Goal: Transaction & Acquisition: Purchase product/service

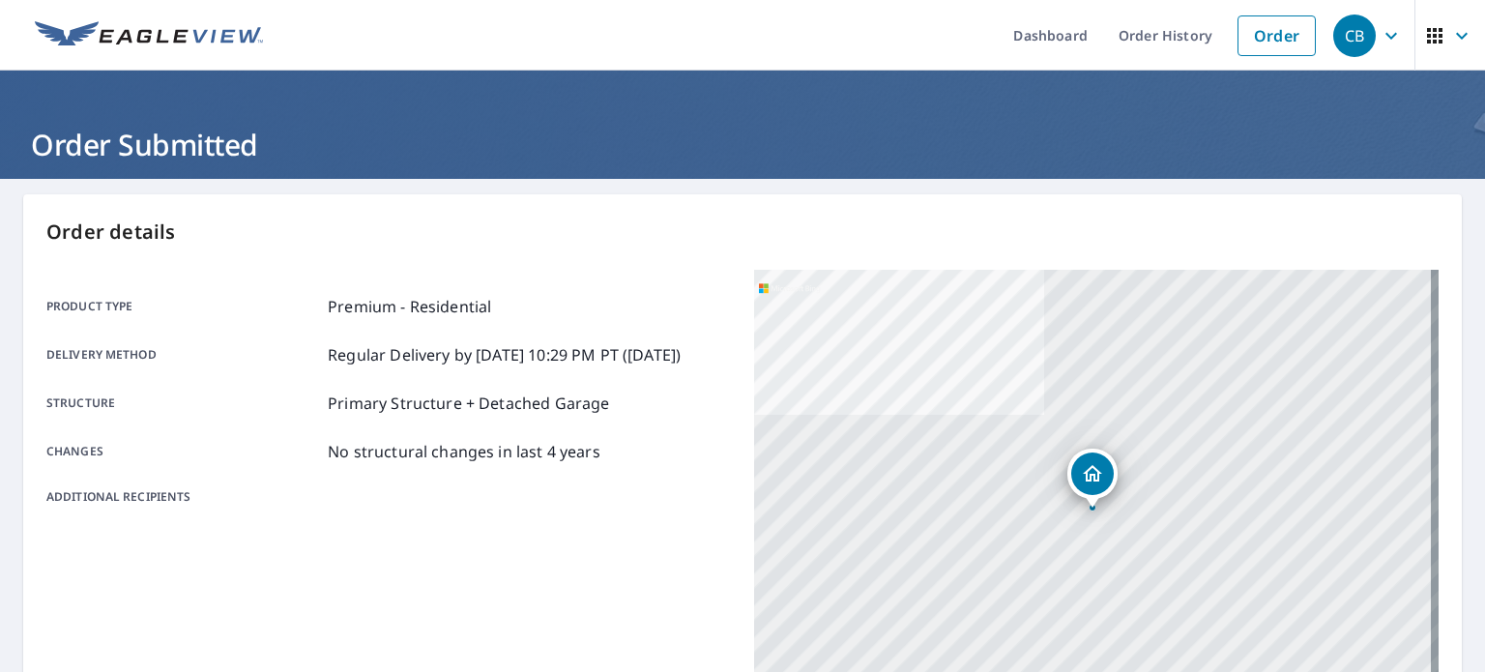
click at [619, 273] on div "Product type Premium - Residential Delivery method Regular Delivery by [DATE] 1…" at bounding box center [388, 400] width 685 height 261
click at [1271, 44] on link "Order" at bounding box center [1277, 35] width 78 height 41
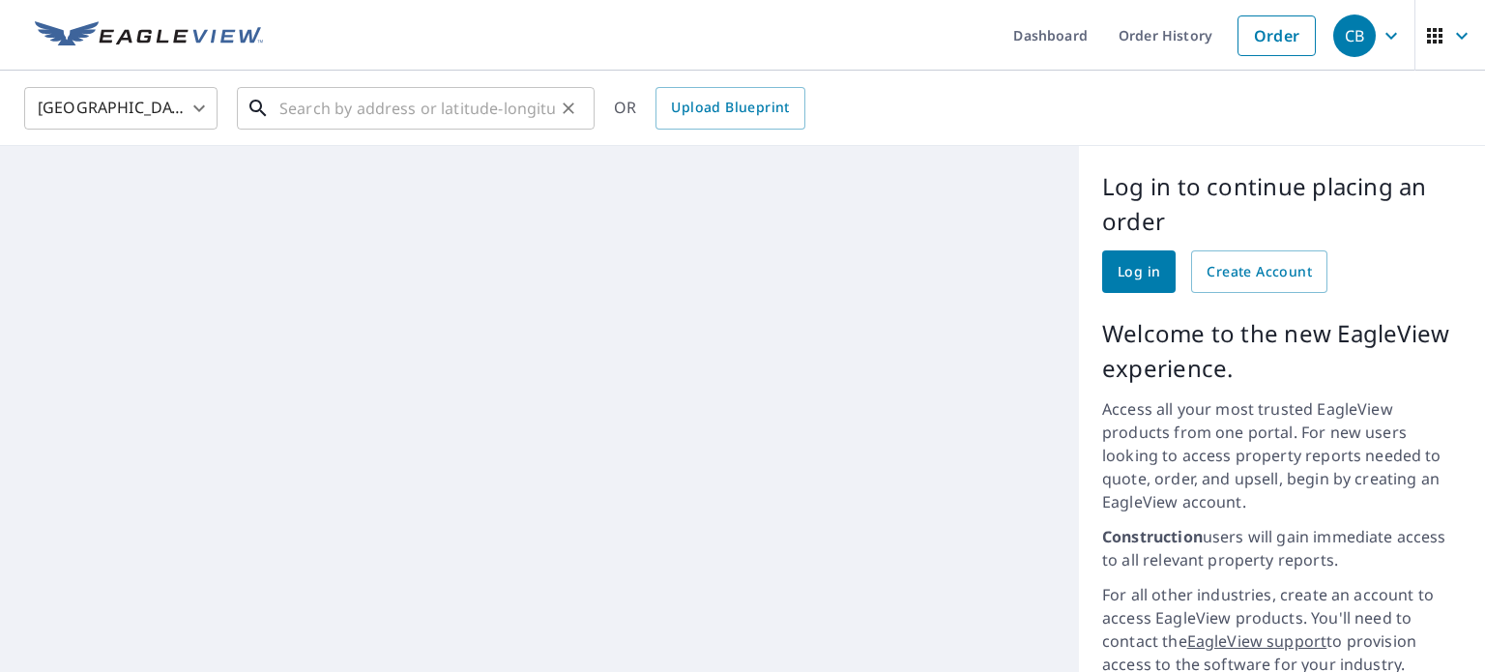
click at [359, 123] on input "text" at bounding box center [417, 108] width 276 height 54
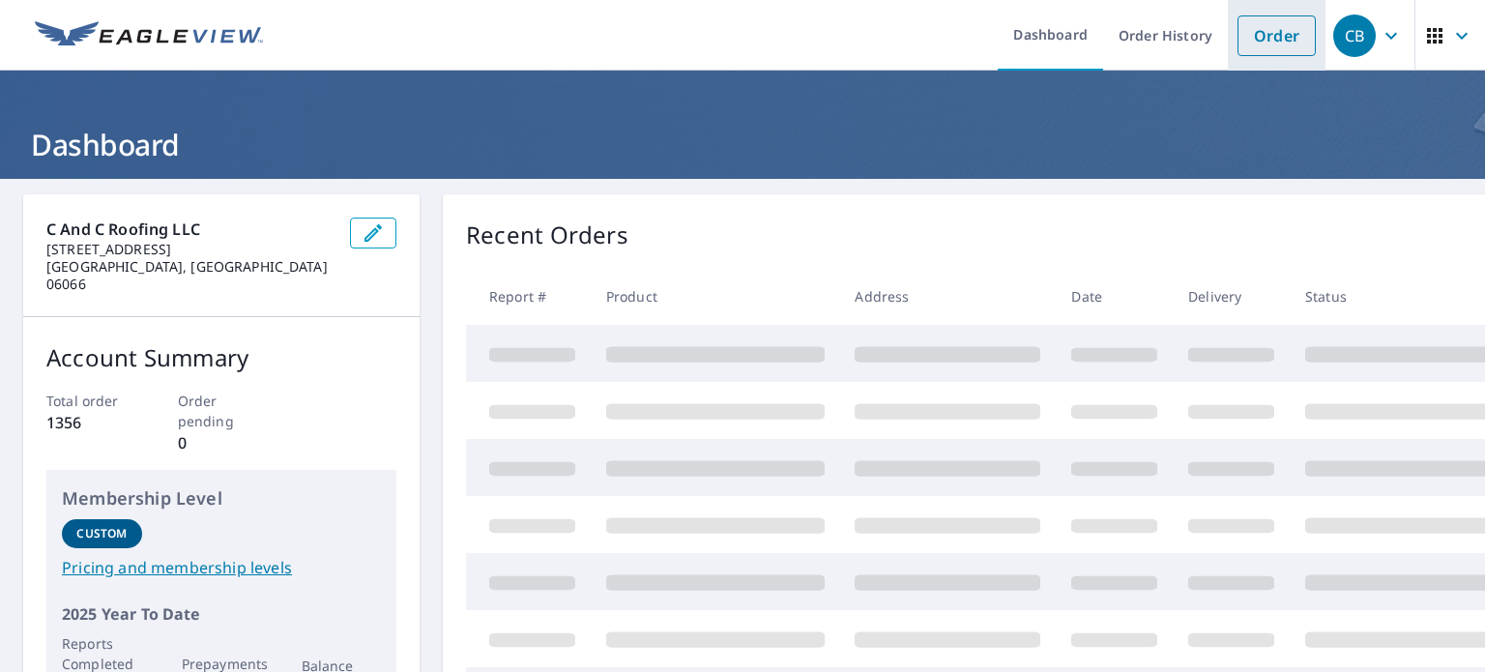
click at [1261, 34] on link "Order" at bounding box center [1277, 35] width 78 height 41
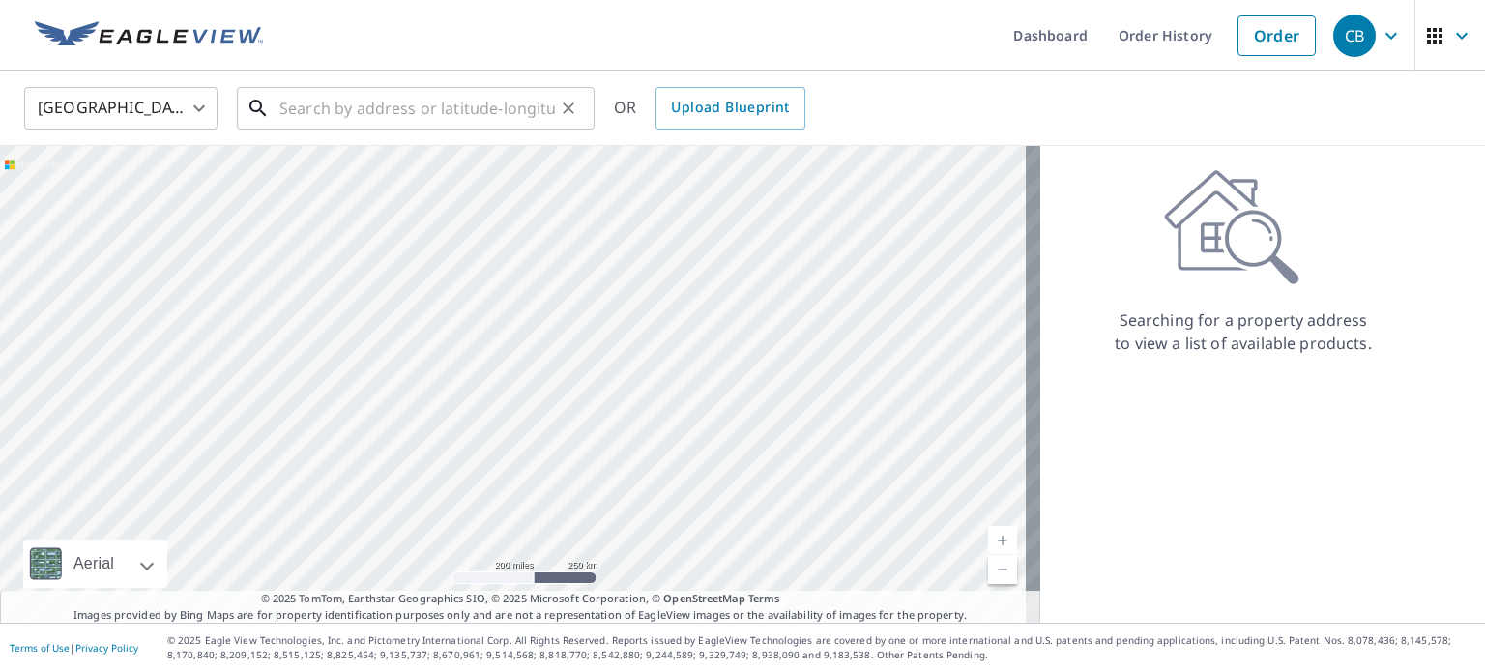
click at [323, 107] on input "text" at bounding box center [417, 108] width 276 height 54
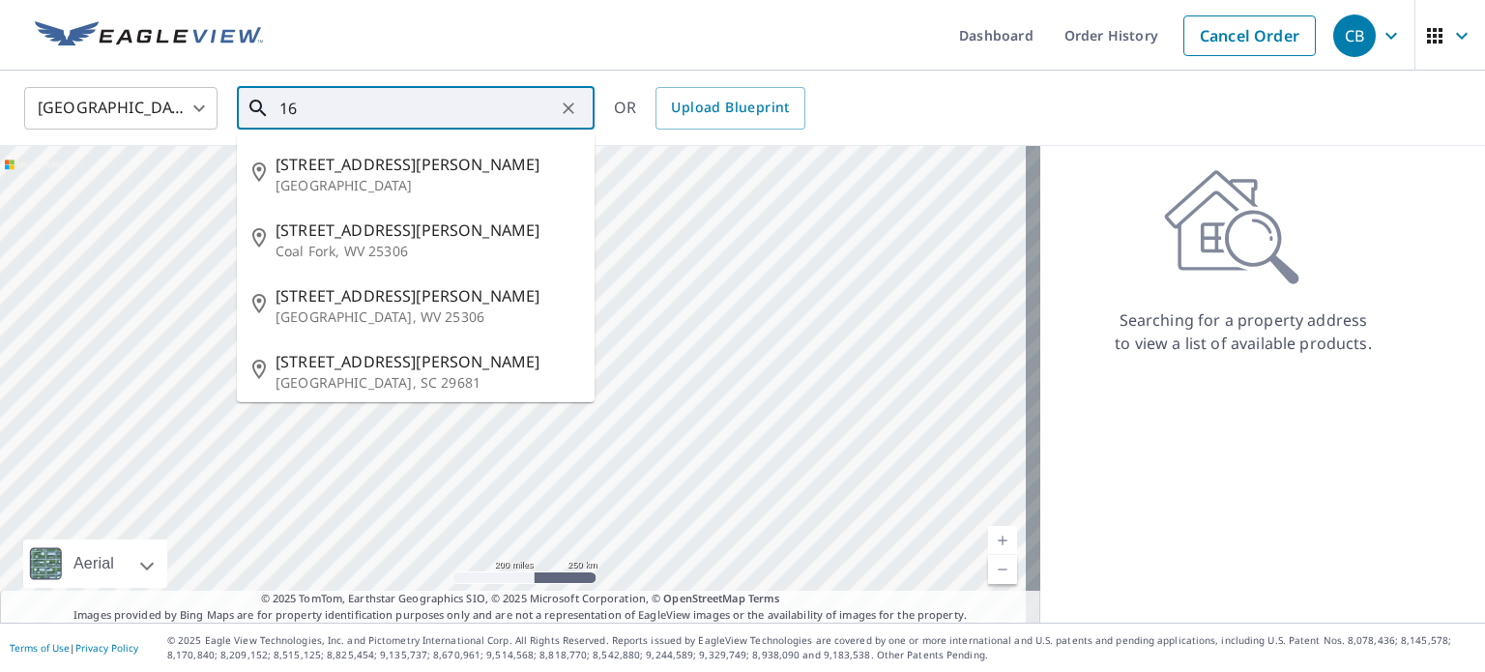
type input "1"
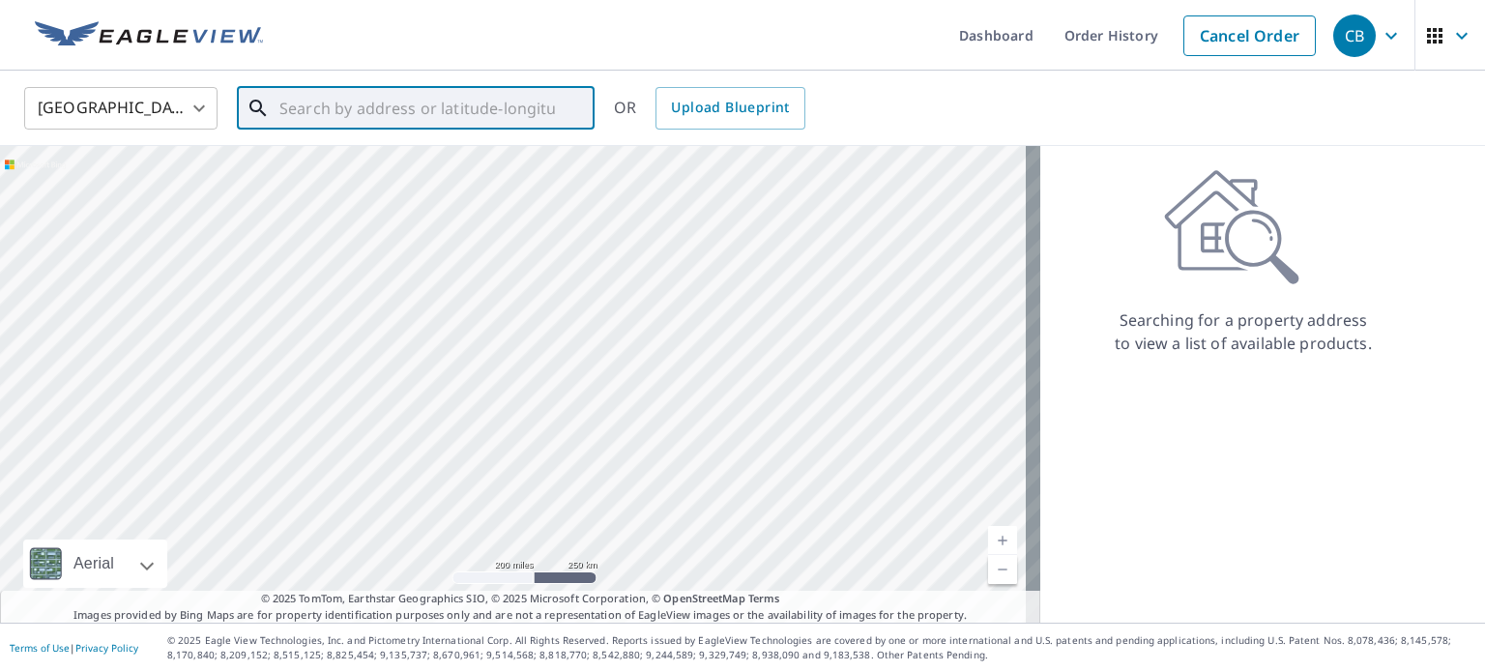
click at [375, 111] on input "text" at bounding box center [417, 108] width 276 height 54
click at [295, 103] on input "1t6 hi lea farm road" at bounding box center [417, 108] width 276 height 54
click at [407, 180] on p "Colchester, CT 06415" at bounding box center [428, 185] width 304 height 19
type input "16 Hi Lea Farm Rd Colchester, CT 06415"
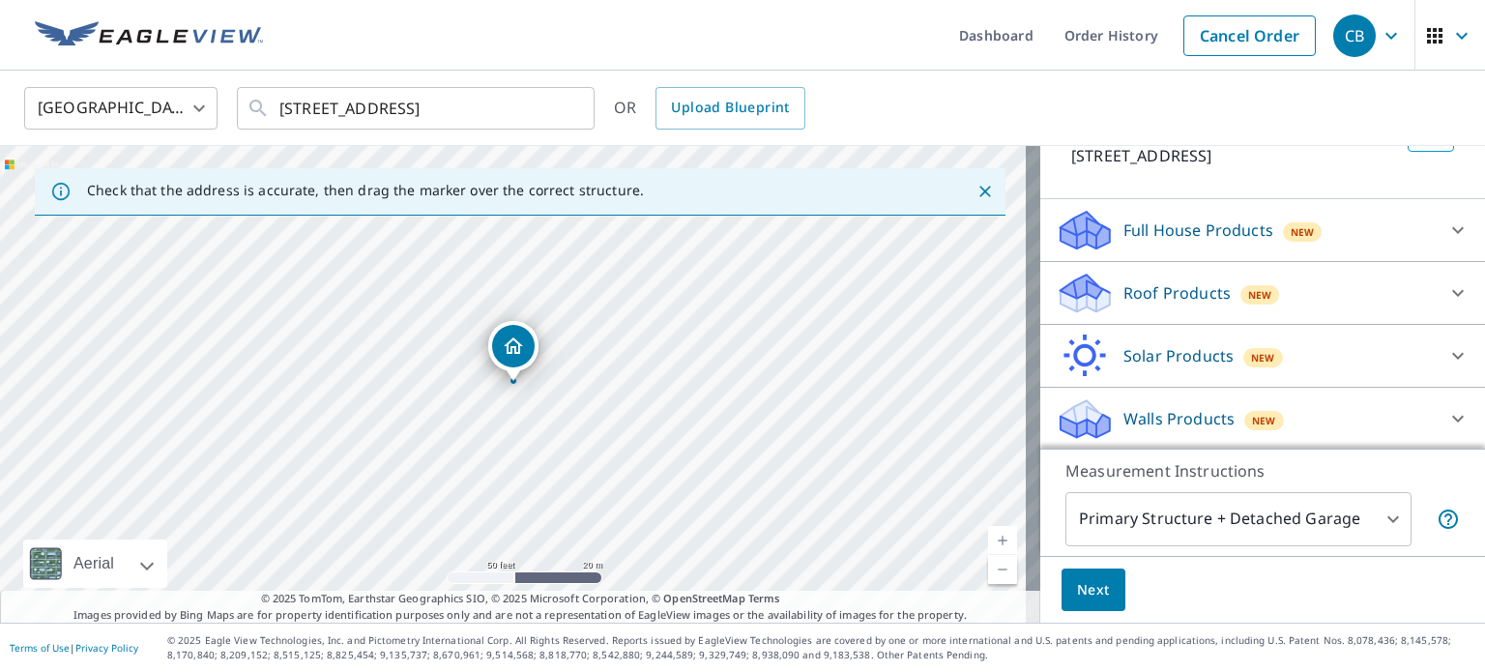
click at [1171, 293] on p "Roof Products" at bounding box center [1177, 292] width 107 height 23
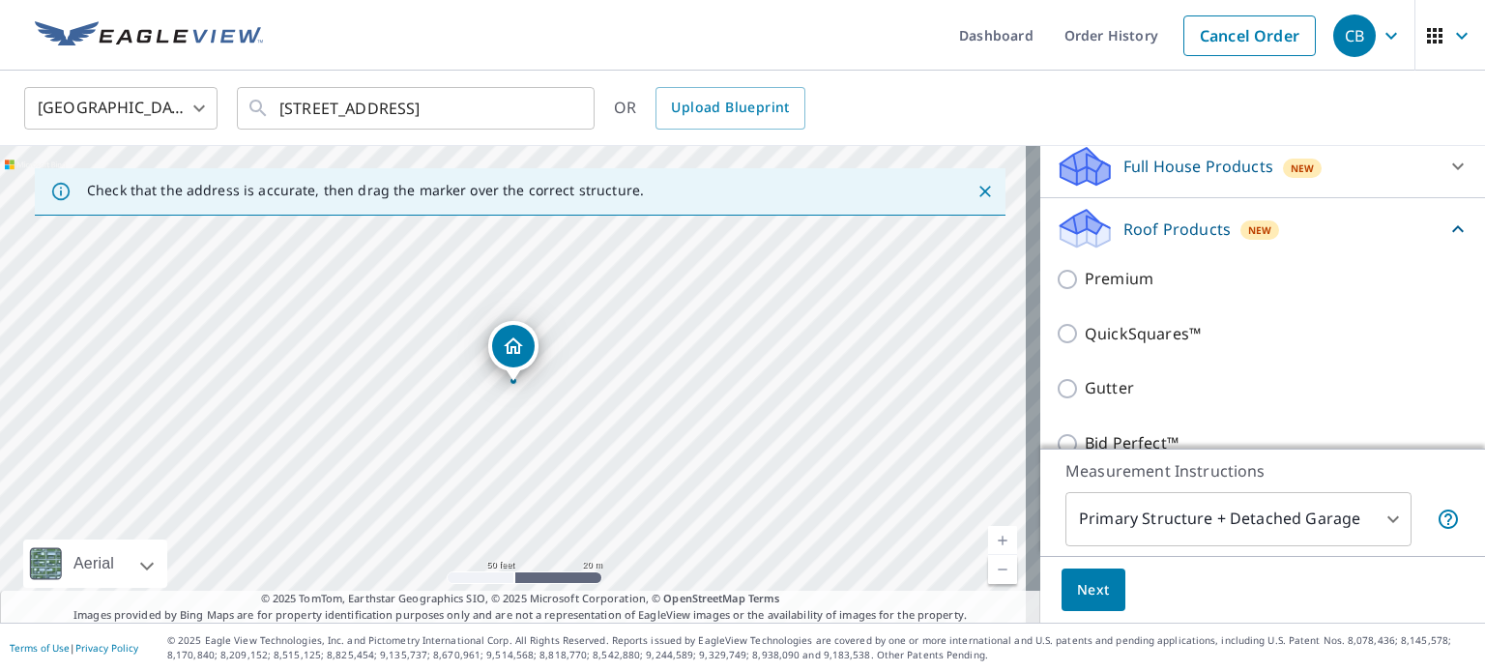
scroll to position [244, 0]
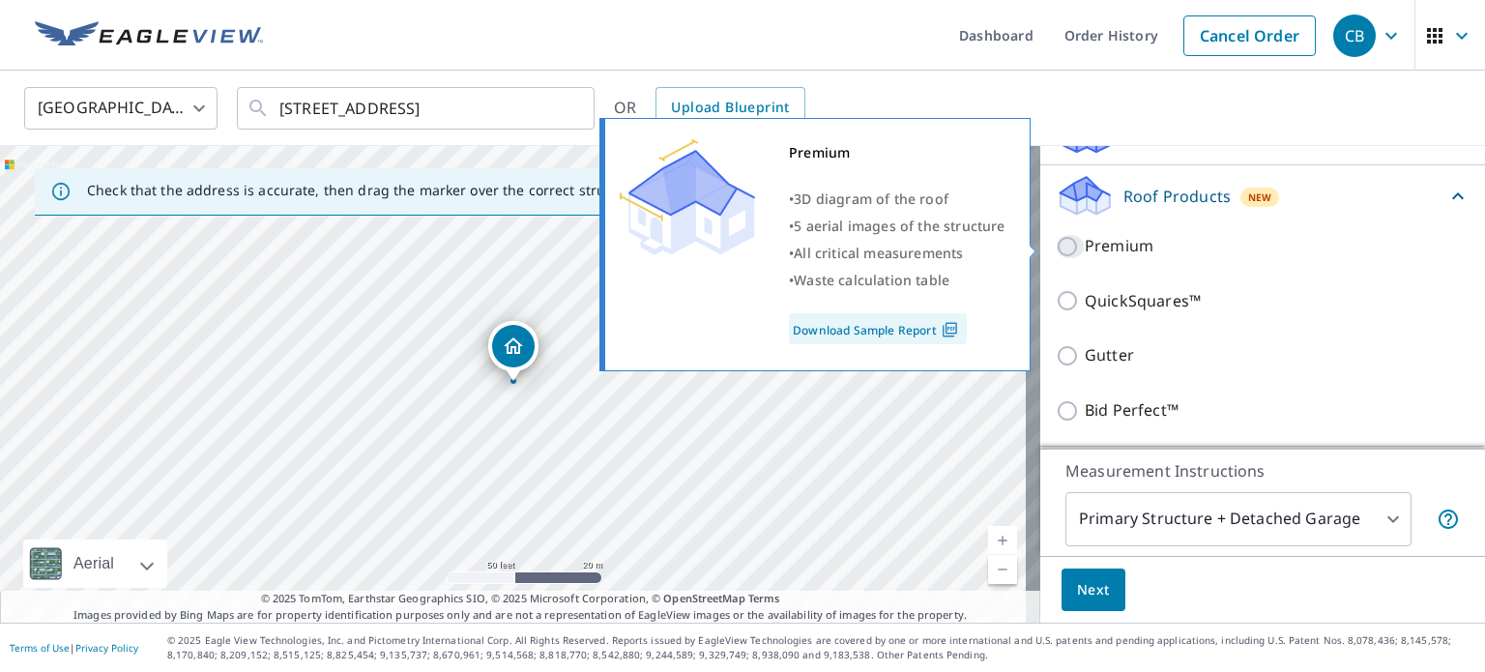
click at [1069, 241] on input "Premium" at bounding box center [1070, 246] width 29 height 23
checkbox input "true"
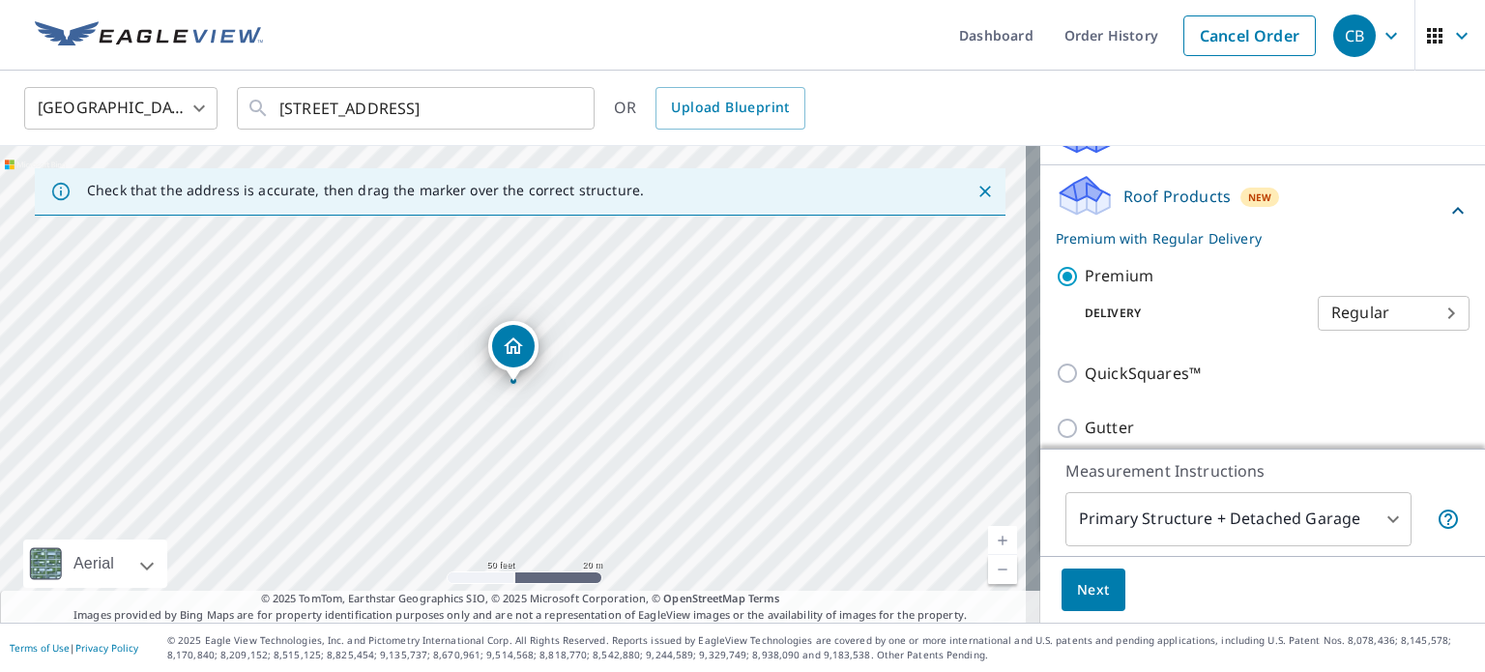
click at [1414, 307] on body "CB CB Dashboard Order History Cancel Order CB United States US ​ 16 Hi Lea Farm…" at bounding box center [742, 336] width 1485 height 672
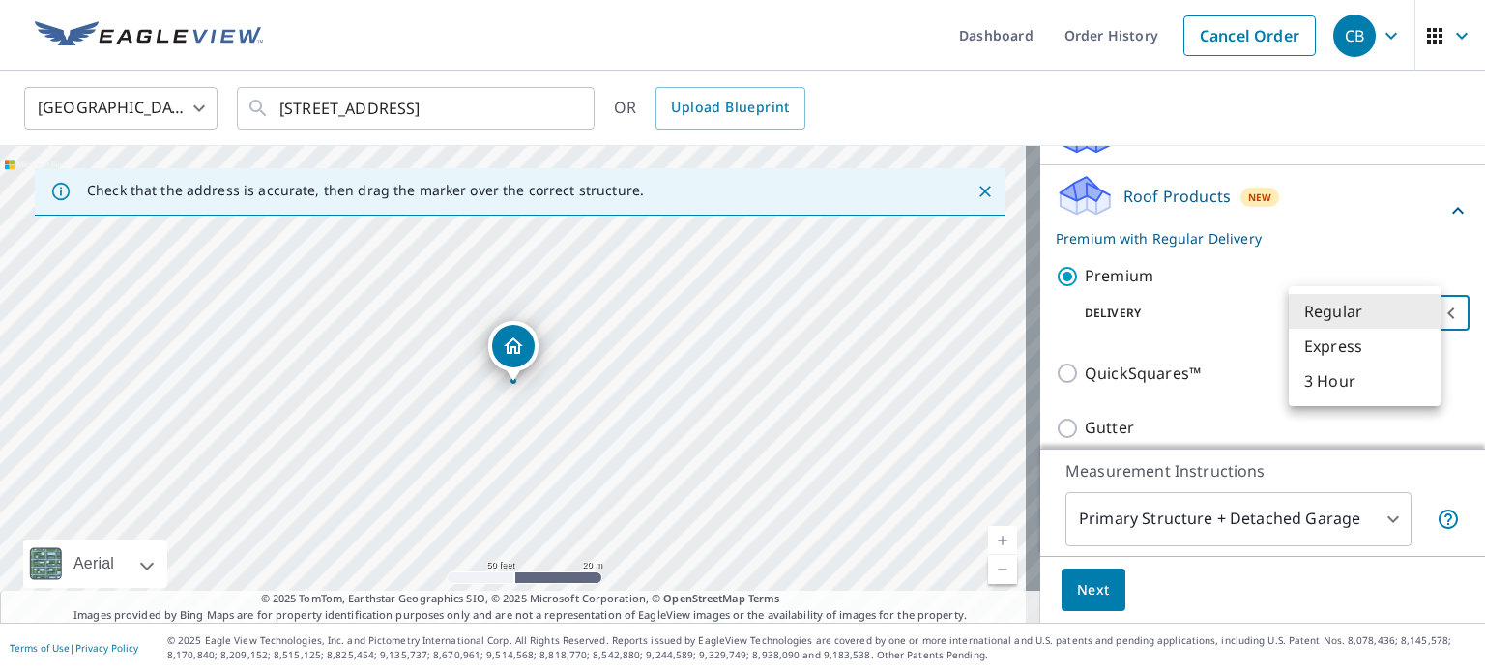
click at [1338, 305] on li "Regular" at bounding box center [1365, 311] width 152 height 35
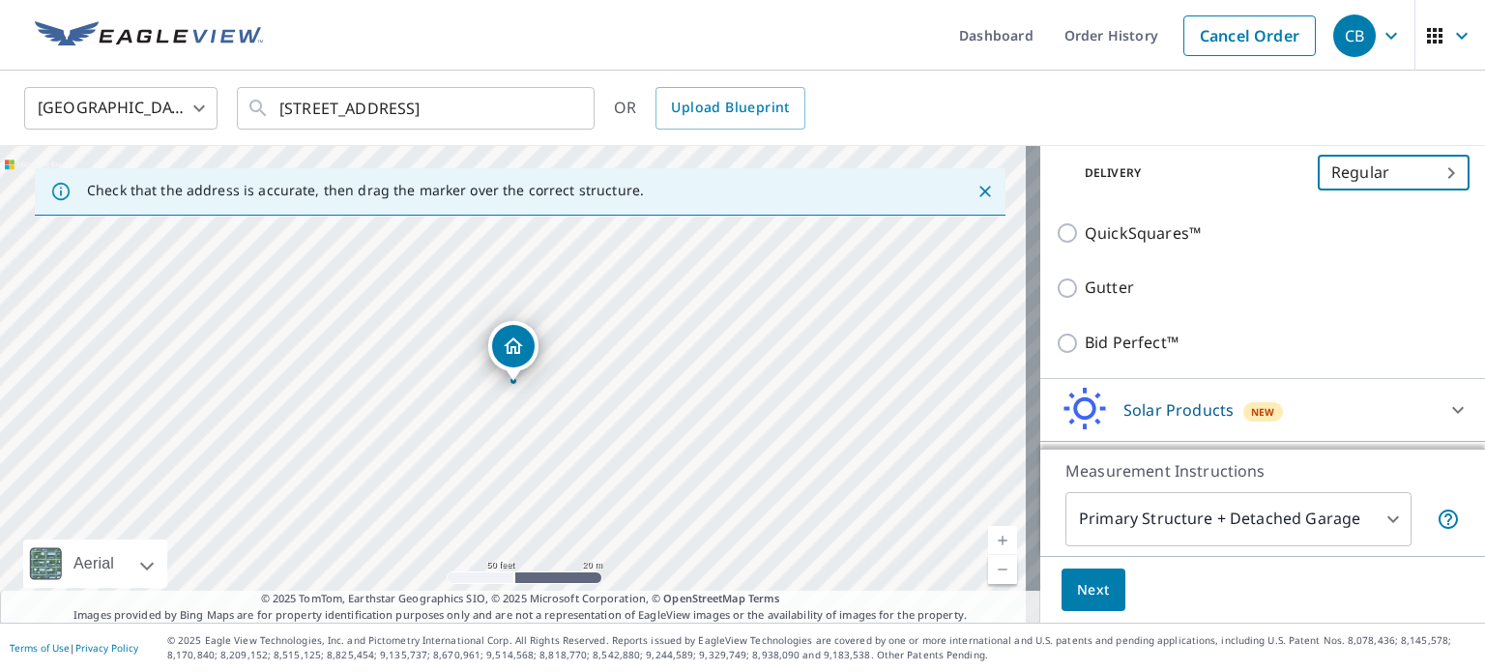
scroll to position [437, 0]
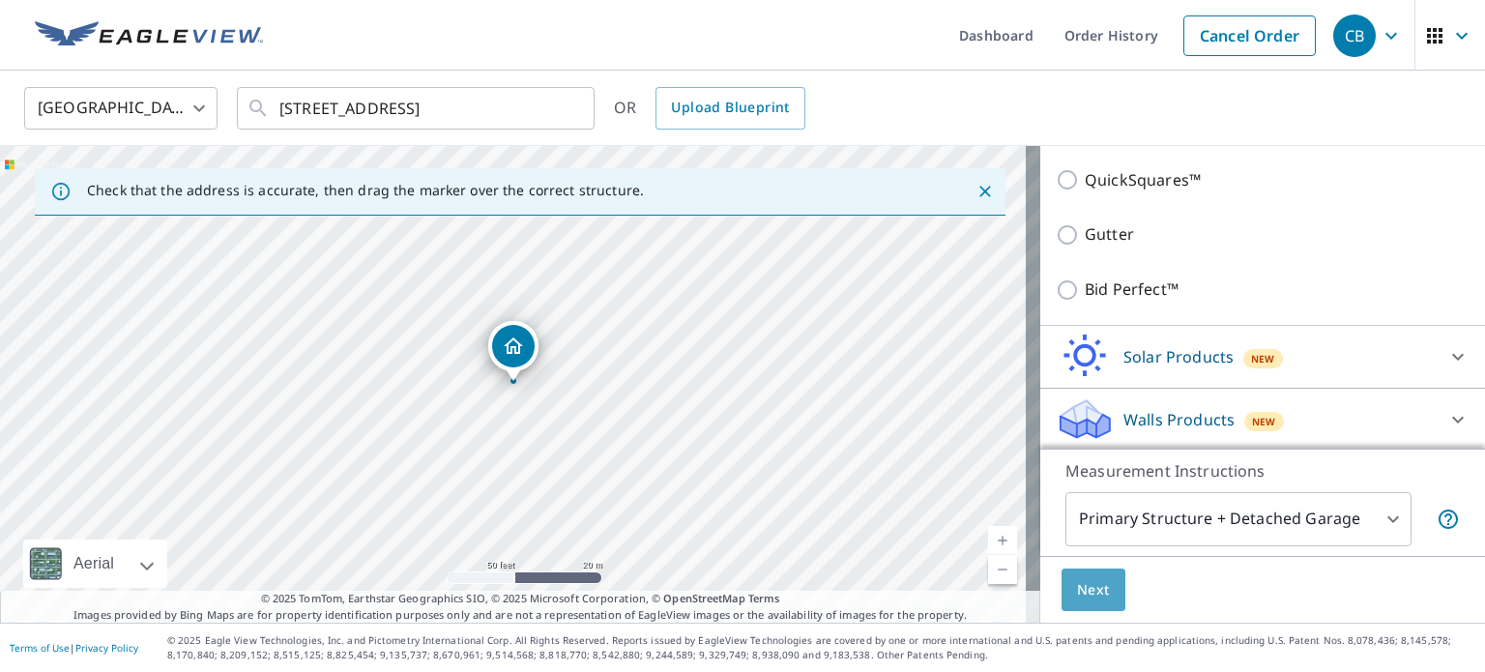
click at [1091, 587] on span "Next" at bounding box center [1093, 590] width 33 height 24
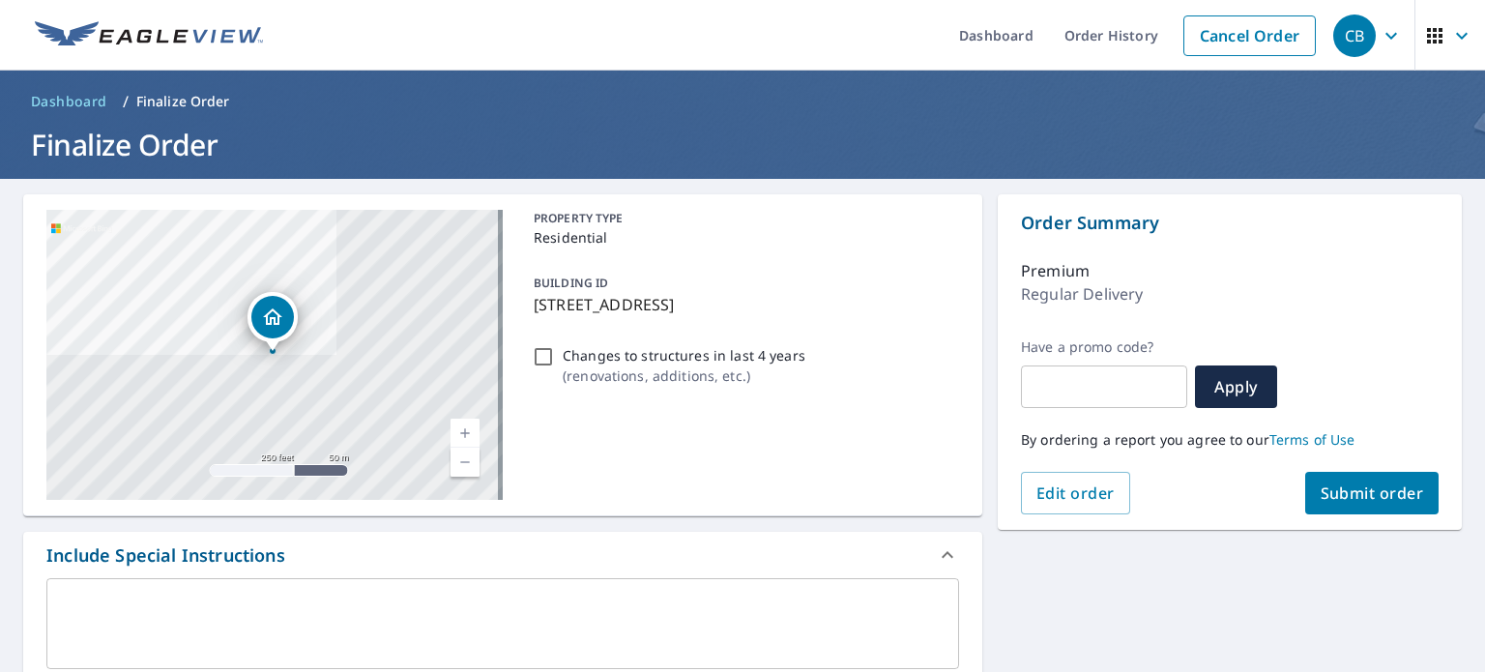
click at [1394, 500] on span "Submit order" at bounding box center [1372, 493] width 103 height 21
